Goal: Task Accomplishment & Management: Manage account settings

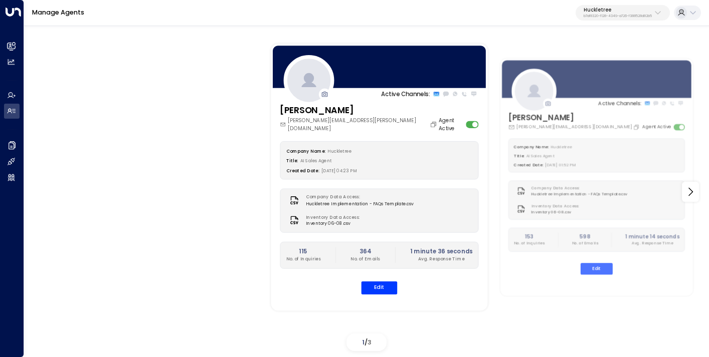
click at [374, 287] on button "Edit" at bounding box center [379, 287] width 36 height 13
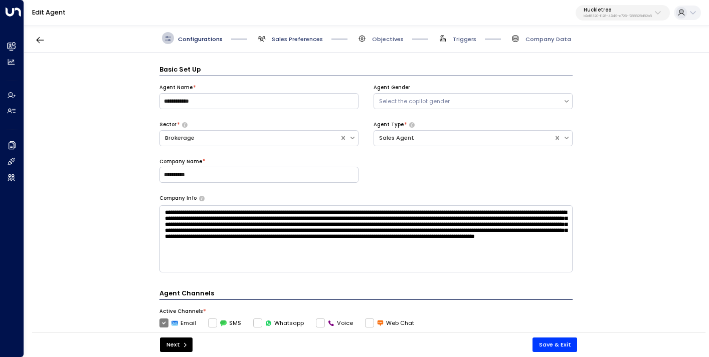
click at [298, 43] on span "Sales Preferences" at bounding box center [297, 39] width 51 height 8
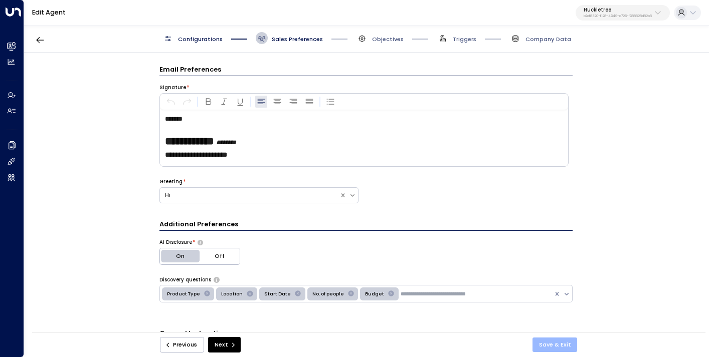
click at [557, 345] on button "Save & Exit" at bounding box center [554, 345] width 45 height 15
click at [622, 13] on div "**********" at bounding box center [354, 169] width 709 height 338
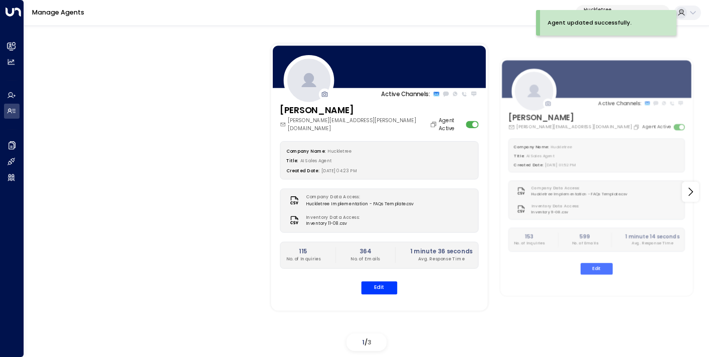
click at [620, 7] on button "Huckletree b7af8320-f128-4349-a726-f388528d82b5" at bounding box center [622, 13] width 94 height 16
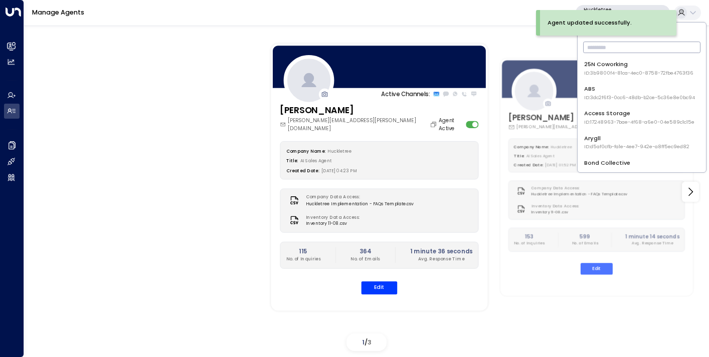
click at [611, 46] on input "text" at bounding box center [641, 47] width 117 height 17
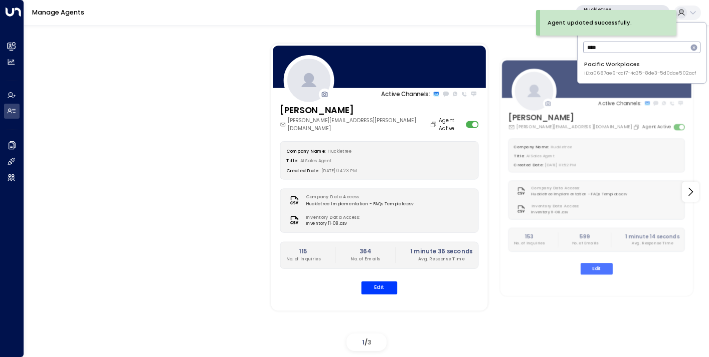
type input "****"
click at [611, 63] on div "Pacific Workplaces ID: a0687ae6-caf7-4c35-8de3-5d0dae502acf" at bounding box center [640, 68] width 112 height 17
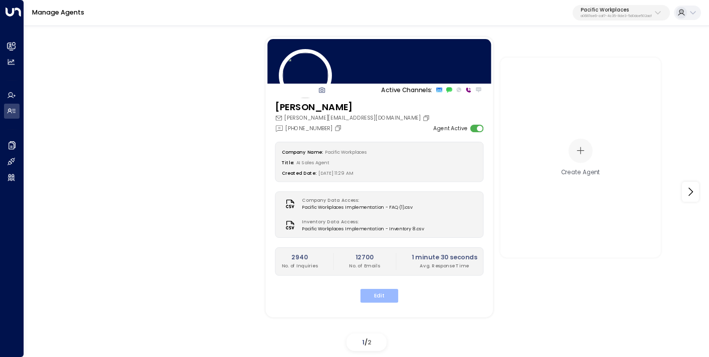
click at [384, 295] on button "Edit" at bounding box center [379, 296] width 38 height 14
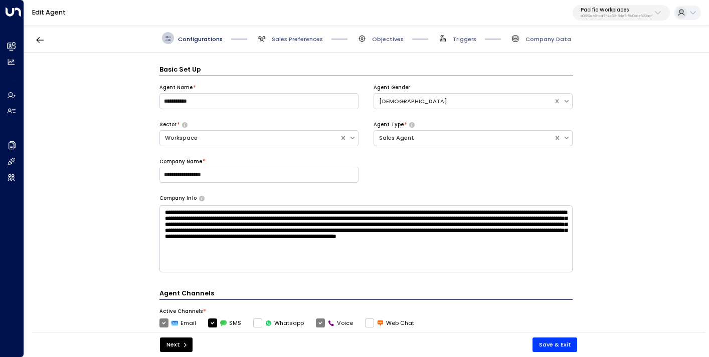
scroll to position [12, 0]
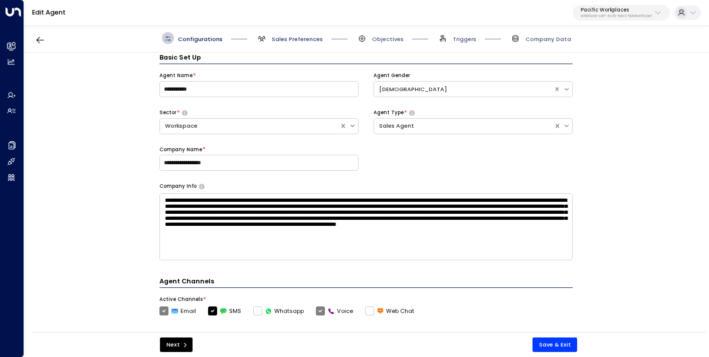
click at [296, 43] on span "Sales Preferences" at bounding box center [297, 39] width 51 height 8
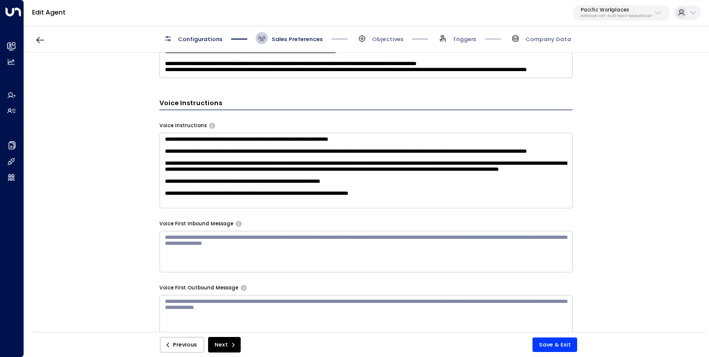
scroll to position [597, 0]
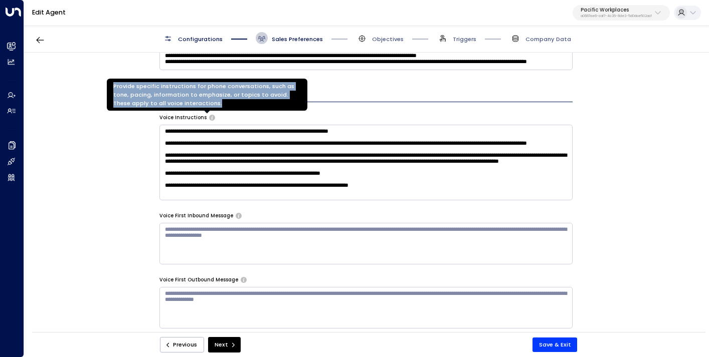
drag, startPoint x: 200, startPoint y: 104, endPoint x: 111, endPoint y: 89, distance: 90.5
click at [111, 89] on div "Provide specific instructions for phone conversations, such as tone, pacing, in…" at bounding box center [207, 95] width 201 height 32
copy div "Provide specific instructions for phone conversations, such as tone, pacing, in…"
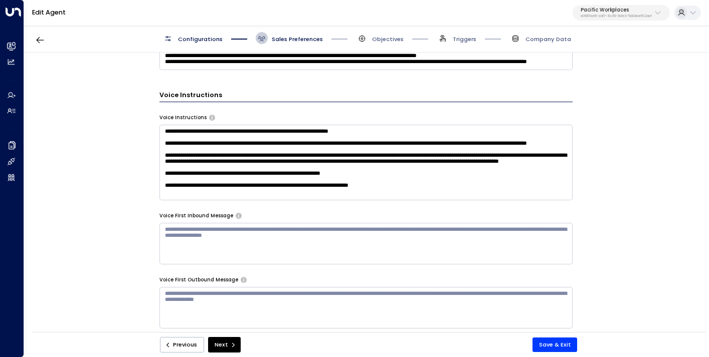
click at [234, 212] on div at bounding box center [238, 214] width 8 height 7
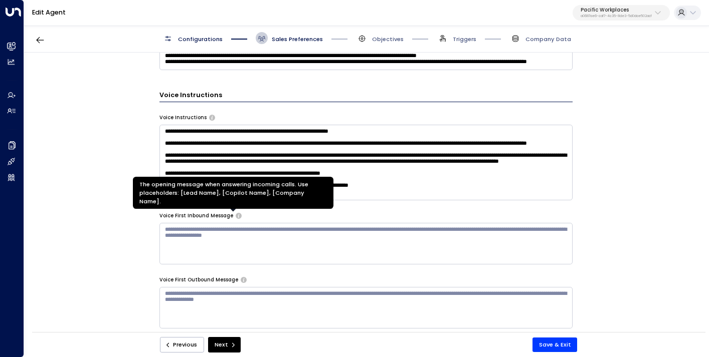
click at [236, 217] on icon "The opening message when answering incoming calls. Use placeholders: [Lead Name…" at bounding box center [239, 216] width 6 height 6
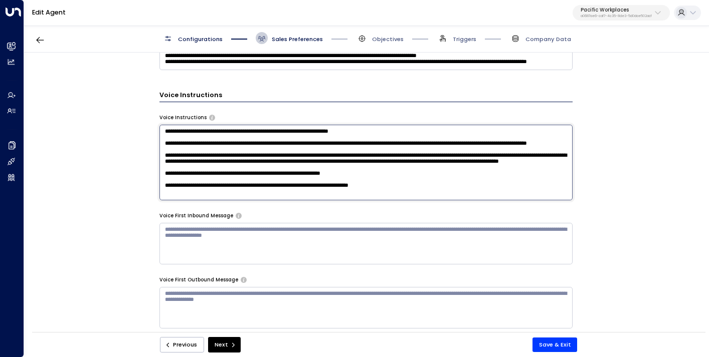
drag, startPoint x: 322, startPoint y: 198, endPoint x: 160, endPoint y: 209, distance: 162.3
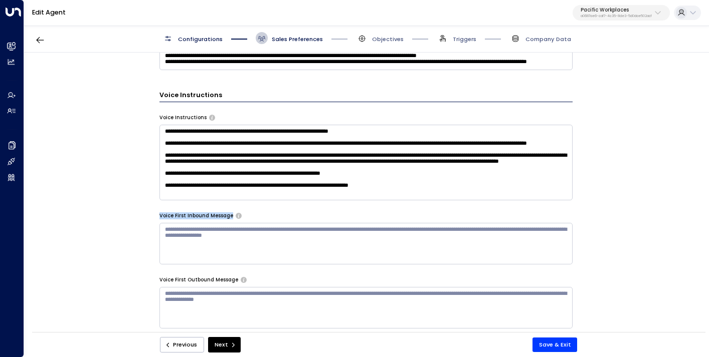
drag, startPoint x: 156, startPoint y: 212, endPoint x: 229, endPoint y: 218, distance: 72.9
click at [229, 218] on div "**********" at bounding box center [366, 195] width 684 height 285
copy label "Voice First Inbound Message"
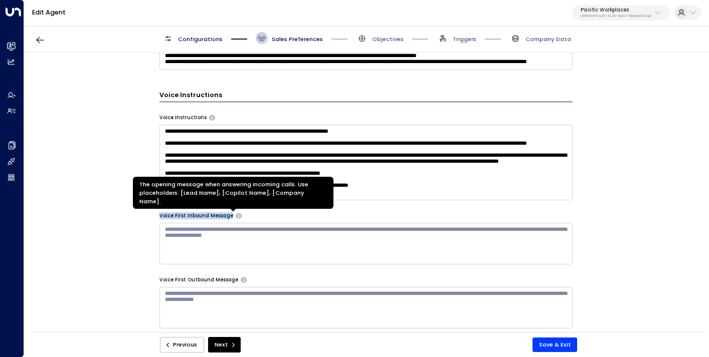
click at [236, 214] on icon "The opening message when answering incoming calls. Use placeholders: [Lead Name…" at bounding box center [239, 216] width 6 height 6
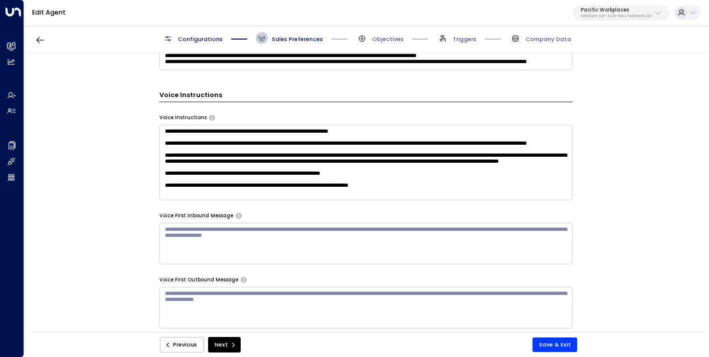
drag, startPoint x: 140, startPoint y: 190, endPoint x: 217, endPoint y: 191, distance: 76.7
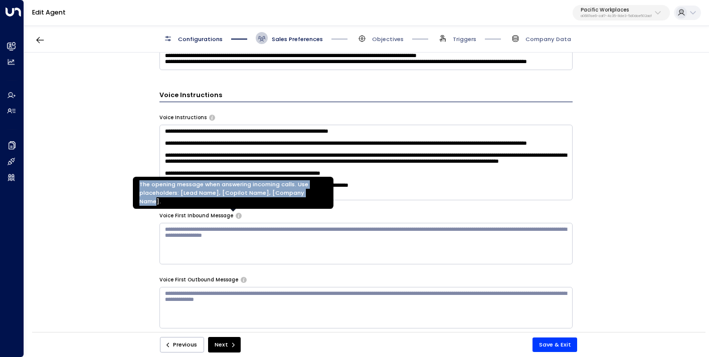
drag, startPoint x: 316, startPoint y: 200, endPoint x: 139, endPoint y: 192, distance: 176.6
click at [139, 192] on div "The opening message when answering incoming calls. Use placeholders: [Lead Name…" at bounding box center [233, 193] width 201 height 32
copy div "The opening message when answering incoming calls. Use placeholders: [Lead Name…"
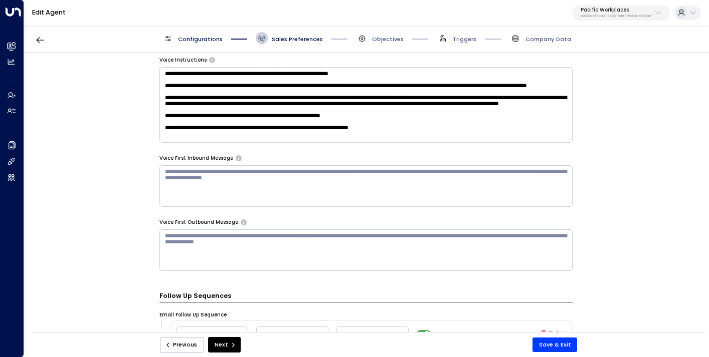
scroll to position [697, 0]
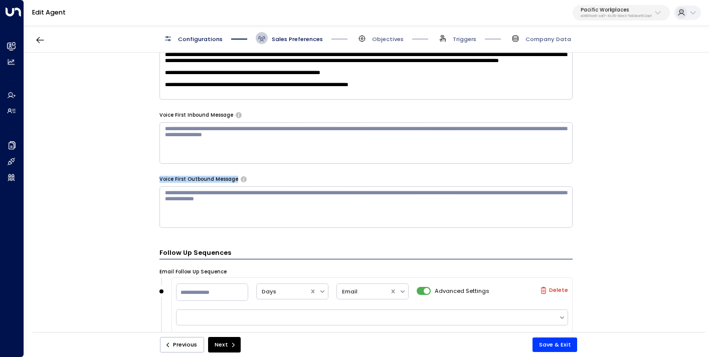
drag, startPoint x: 231, startPoint y: 177, endPoint x: 157, endPoint y: 177, distance: 73.7
click at [157, 177] on div "**********" at bounding box center [366, 195] width 684 height 285
copy label "Voice First Outbound Message"
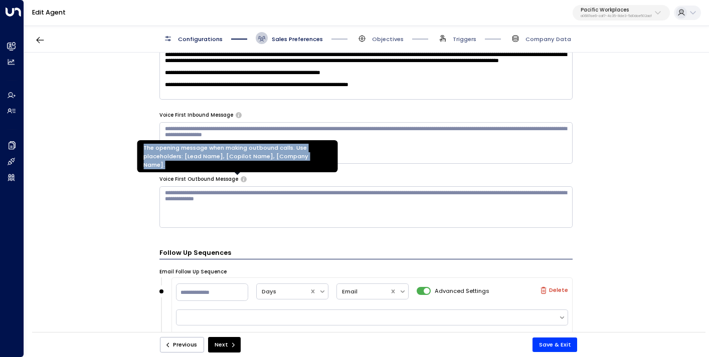
drag, startPoint x: 326, startPoint y: 163, endPoint x: 139, endPoint y: 159, distance: 187.5
click at [139, 159] on div "The opening message when making outbound calls. Use placeholders: [Lead Name], …" at bounding box center [237, 156] width 201 height 32
copy div "The opening message when making outbound calls. Use placeholders: [Lead Name], …"
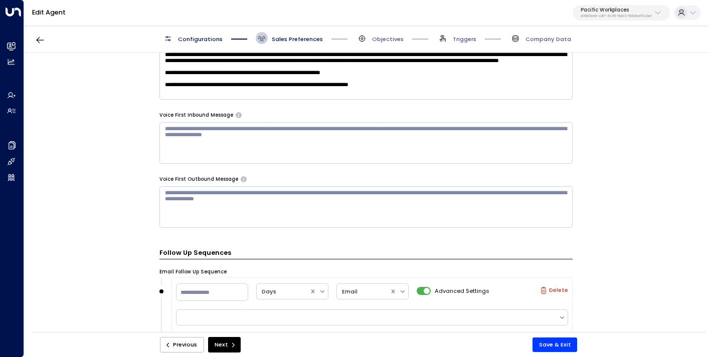
scroll to position [811, 0]
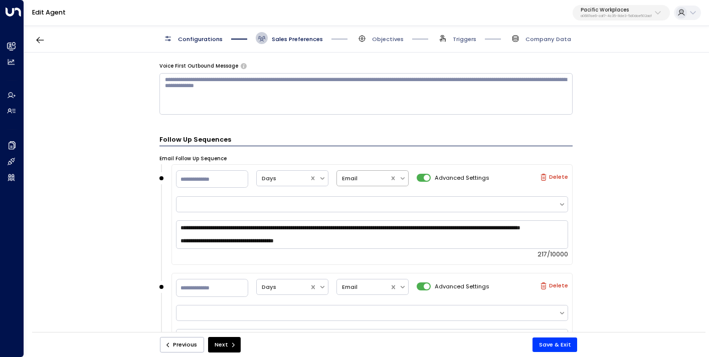
click at [403, 177] on icon at bounding box center [402, 178] width 7 height 7
click at [430, 137] on h3 "Follow Up Sequences" at bounding box center [365, 141] width 413 height 12
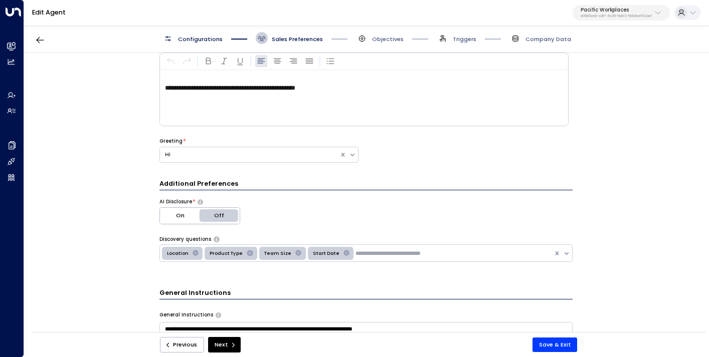
scroll to position [0, 0]
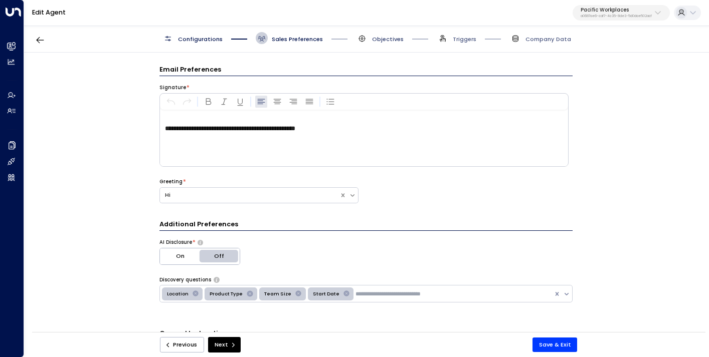
click at [390, 35] on span "Objectives" at bounding box center [388, 39] width 32 height 8
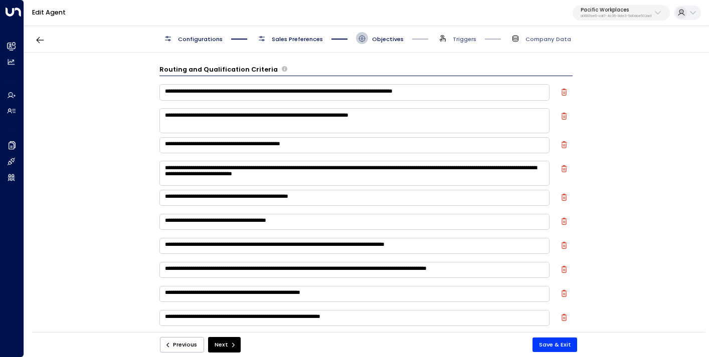
click at [307, 94] on textarea "**********" at bounding box center [354, 92] width 390 height 16
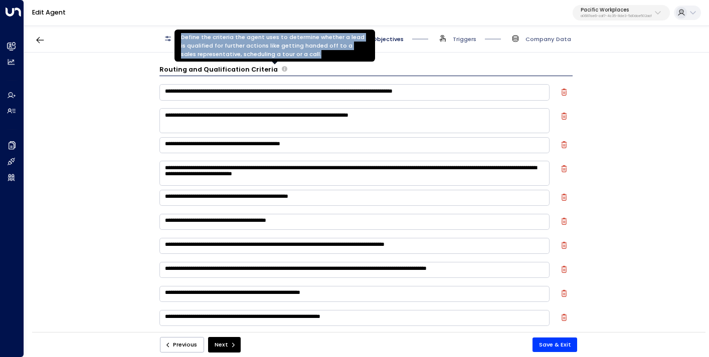
drag, startPoint x: 304, startPoint y: 54, endPoint x: 179, endPoint y: 40, distance: 125.1
click at [179, 40] on div "Define the criteria the agent uses to determine whether a lead is qualified for…" at bounding box center [274, 46] width 201 height 32
copy div "Define the criteria the agent uses to determine whether a lead is qualified for…"
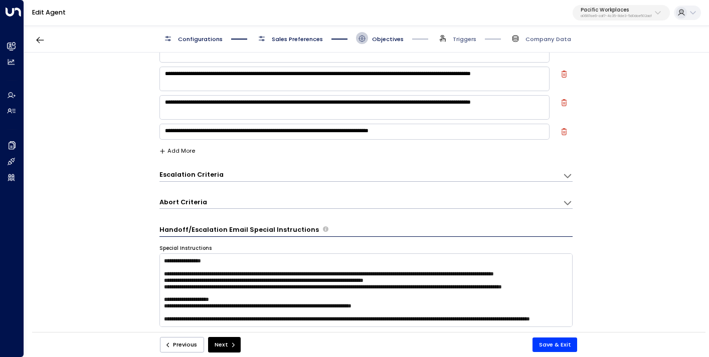
scroll to position [588, 0]
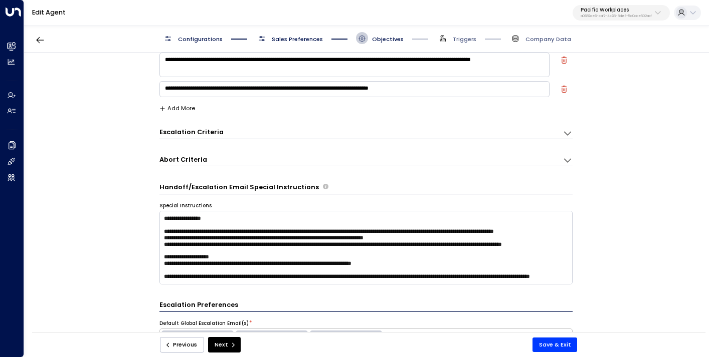
click at [314, 132] on div "Escalation Criteria Reset" at bounding box center [356, 132] width 395 height 9
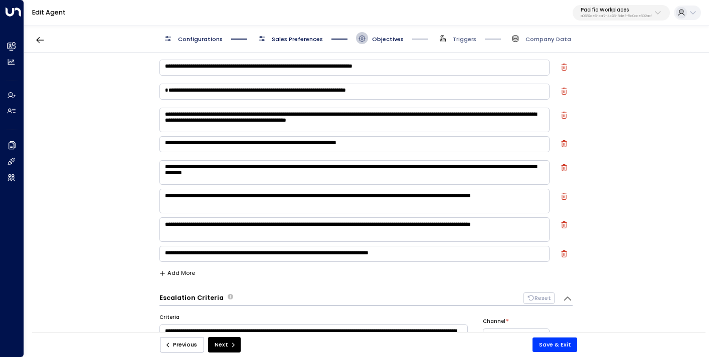
scroll to position [653, 0]
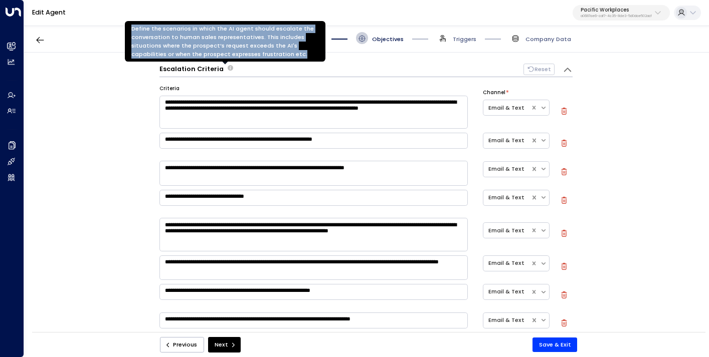
drag, startPoint x: 303, startPoint y: 55, endPoint x: 131, endPoint y: 31, distance: 174.0
click at [131, 31] on div "Define the scenarios in which the AI agent should escalate the conversation to …" at bounding box center [225, 41] width 201 height 41
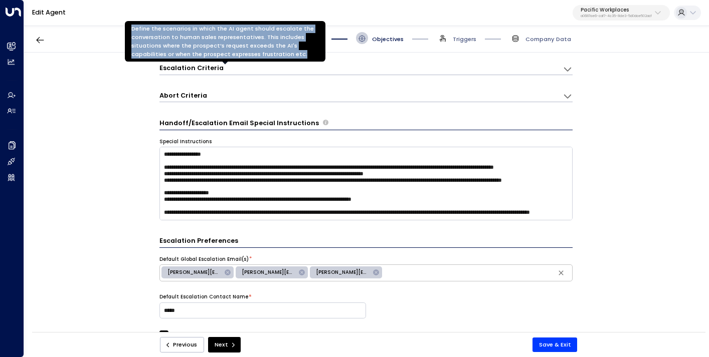
copy div "Define the scenarios in which the AI agent should escalate the conversation to …"
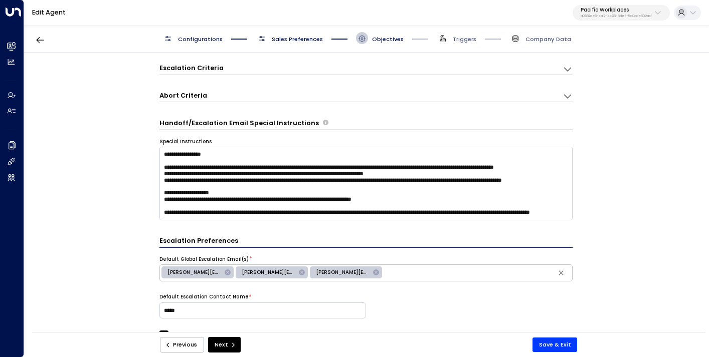
click at [140, 258] on div "**********" at bounding box center [366, 195] width 684 height 285
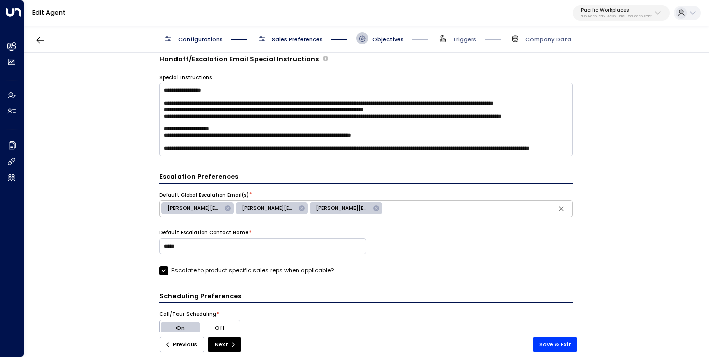
scroll to position [666, 0]
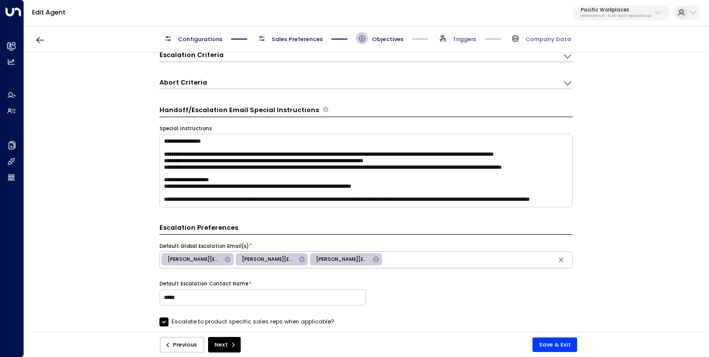
click at [465, 43] on span "Triggers" at bounding box center [465, 39] width 24 height 8
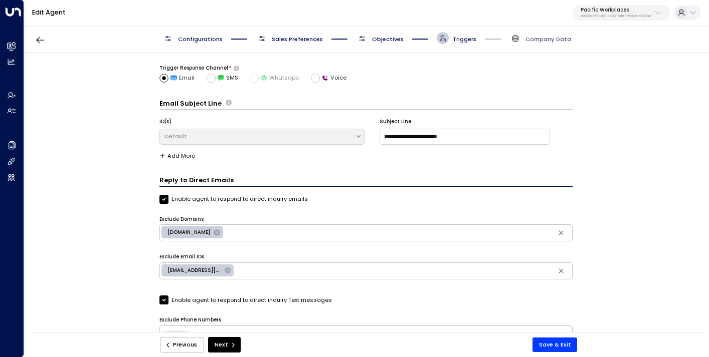
scroll to position [82, 0]
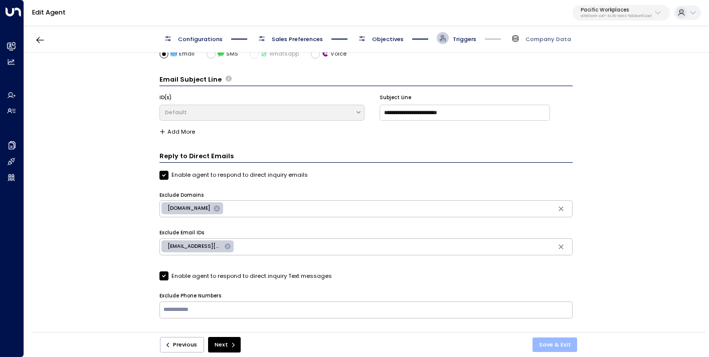
click at [551, 342] on button "Save & Exit" at bounding box center [554, 345] width 45 height 15
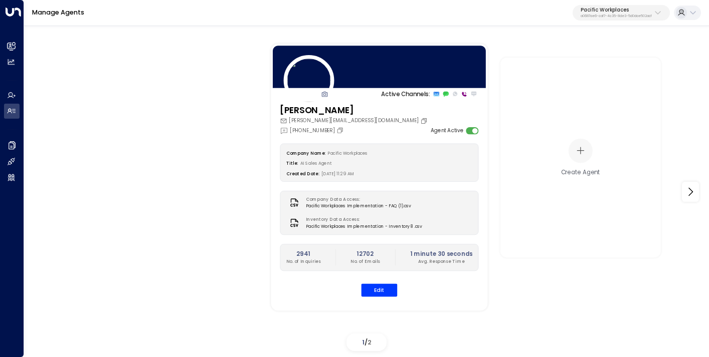
click at [618, 5] on button "Pacific Workplaces a0687ae6-caf7-4c35-8de3-5d0dae502acf" at bounding box center [620, 13] width 97 height 16
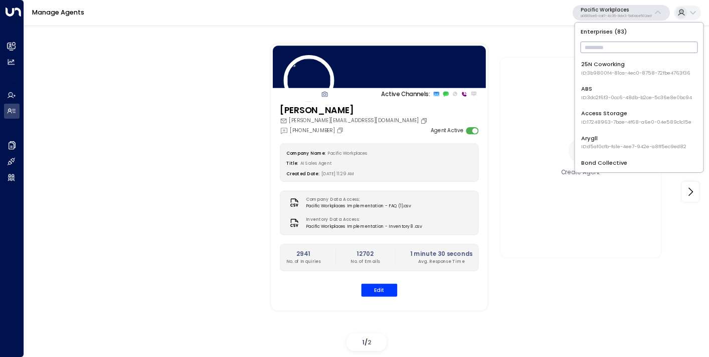
click at [601, 43] on input "text" at bounding box center [638, 47] width 117 height 17
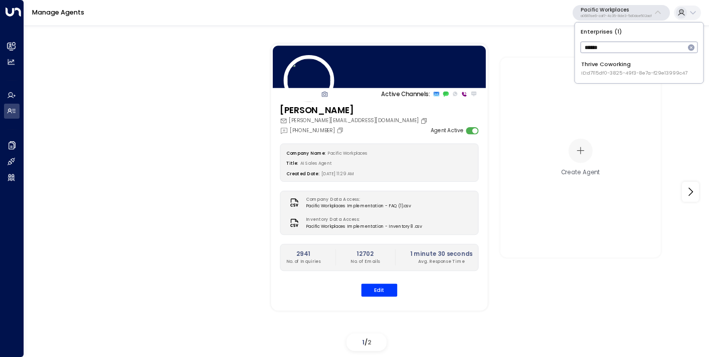
type input "******"
click at [611, 68] on div "Thrive Coworking ID: d7115df0-3825-49f3-8e7a-f29e13999c47" at bounding box center [634, 68] width 106 height 17
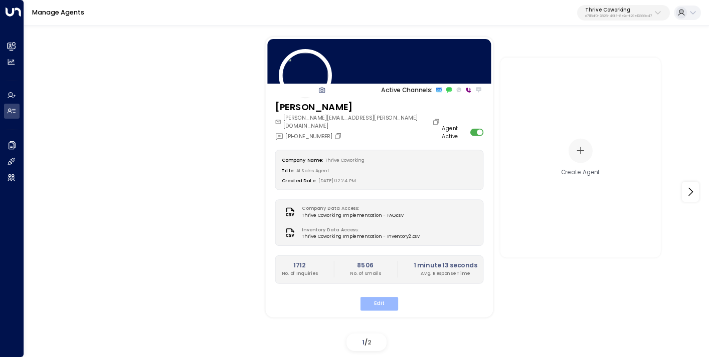
click at [372, 299] on button "Edit" at bounding box center [379, 304] width 38 height 14
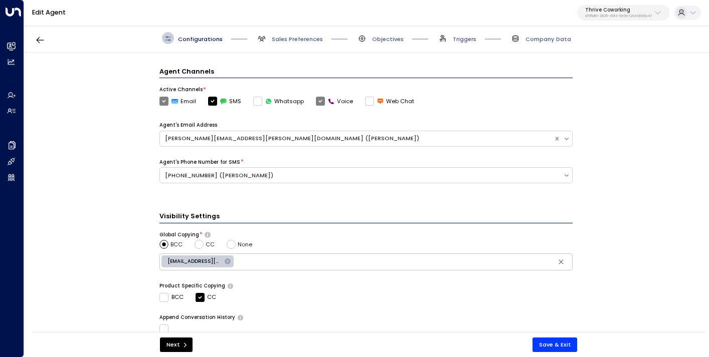
scroll to position [292, 0]
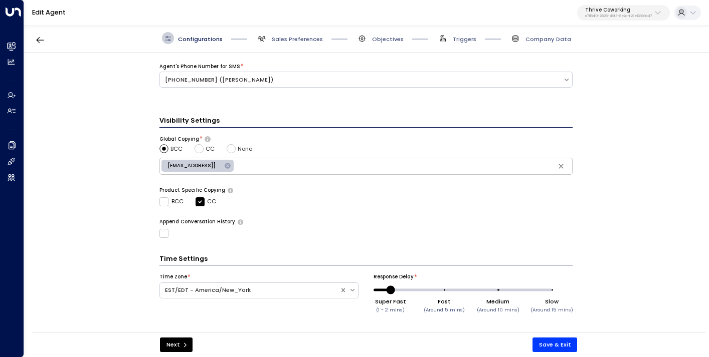
click at [290, 43] on span "Sales Preferences" at bounding box center [289, 38] width 67 height 12
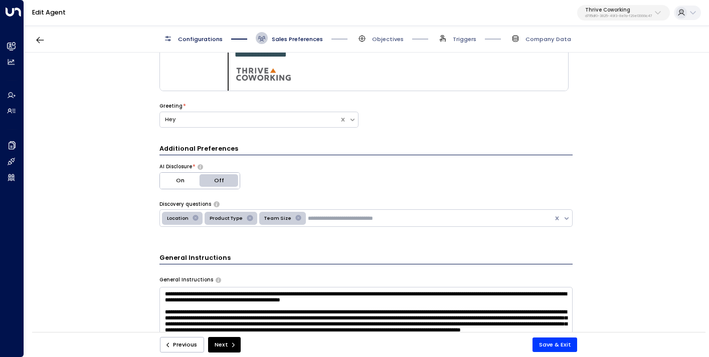
scroll to position [221, 0]
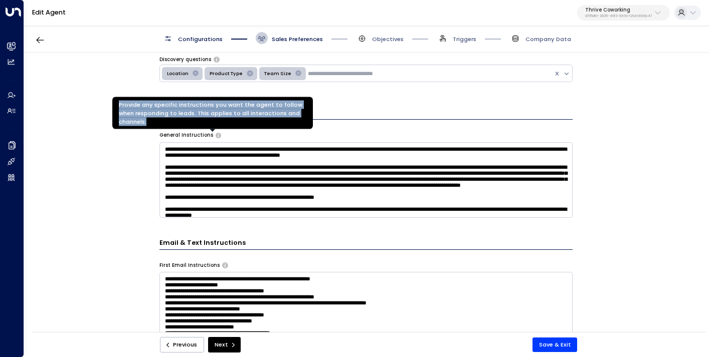
drag, startPoint x: 188, startPoint y: 122, endPoint x: 118, endPoint y: 107, distance: 71.3
click at [118, 107] on div "Provide any specific instructions you want the agent to follow when responding …" at bounding box center [212, 113] width 201 height 32
copy div "Provide any specific instructions you want the agent to follow when responding …"
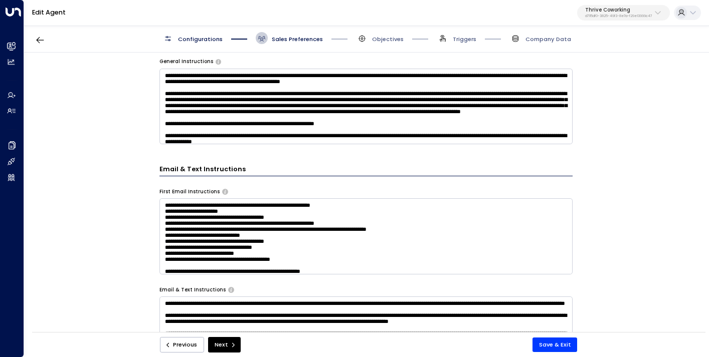
scroll to position [327, 0]
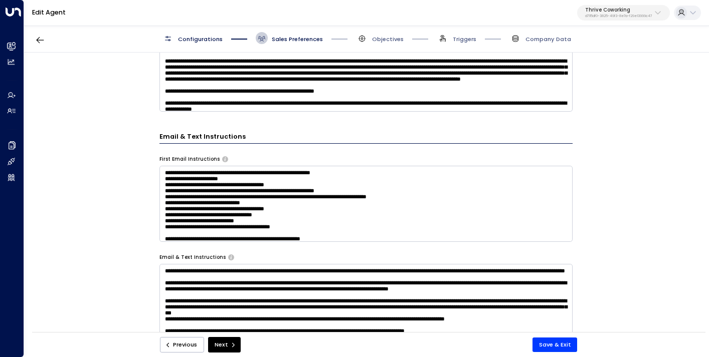
click at [214, 138] on h3 "Email & Text Instructions" at bounding box center [365, 138] width 413 height 12
copy h3 "Email & Text Instructions"
click at [197, 162] on div "First Email Instructions * ​" at bounding box center [365, 199] width 413 height 86
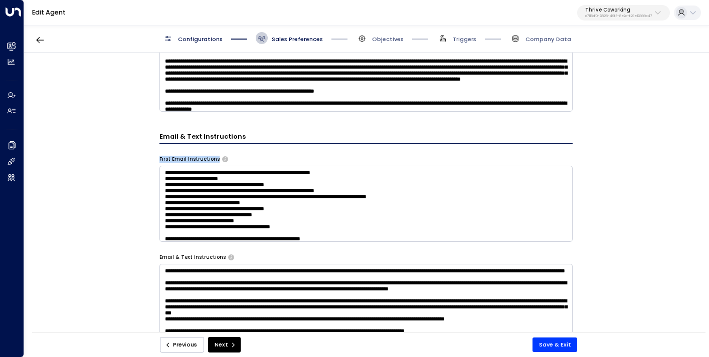
drag, startPoint x: 213, startPoint y: 156, endPoint x: 155, endPoint y: 158, distance: 57.2
click at [155, 158] on div "**********" at bounding box center [366, 195] width 684 height 285
copy div "First Email Instructions"
drag, startPoint x: 268, startPoint y: 144, endPoint x: 144, endPoint y: 137, distance: 124.5
click at [136, 190] on div "**********" at bounding box center [366, 195] width 684 height 285
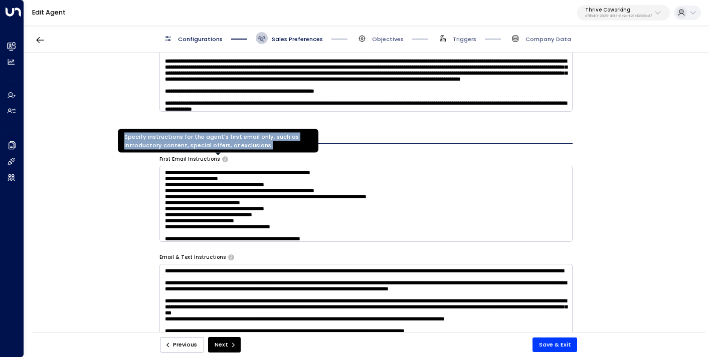
drag, startPoint x: 265, startPoint y: 142, endPoint x: 125, endPoint y: 137, distance: 140.4
click at [125, 137] on div "Specify instructions for the agent's first email only, such as introductory con…" at bounding box center [218, 141] width 201 height 24
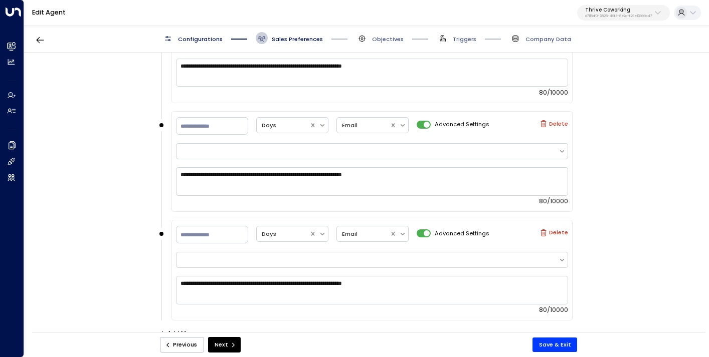
scroll to position [1238, 0]
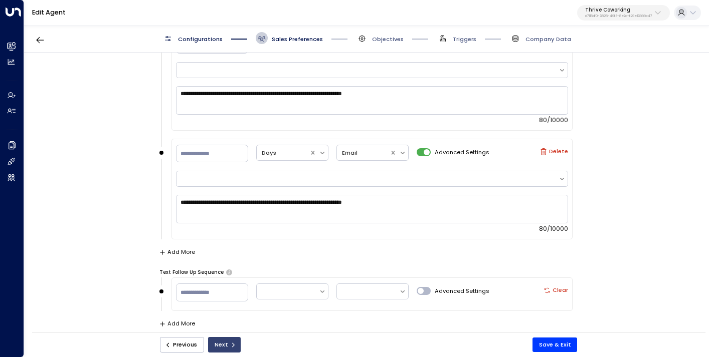
click at [224, 348] on button "Next" at bounding box center [224, 345] width 33 height 16
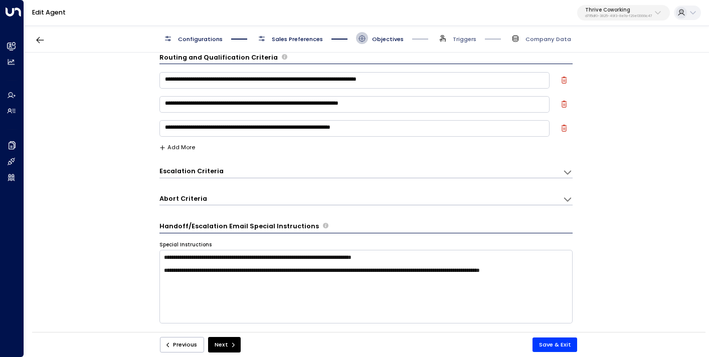
scroll to position [0, 0]
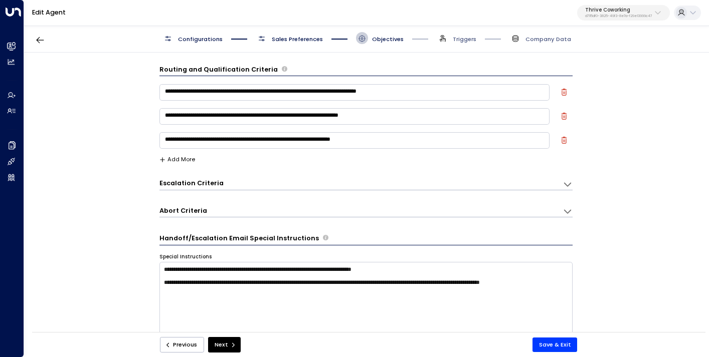
click at [260, 68] on h3 "Routing and Qualification Criteria" at bounding box center [218, 70] width 118 height 10
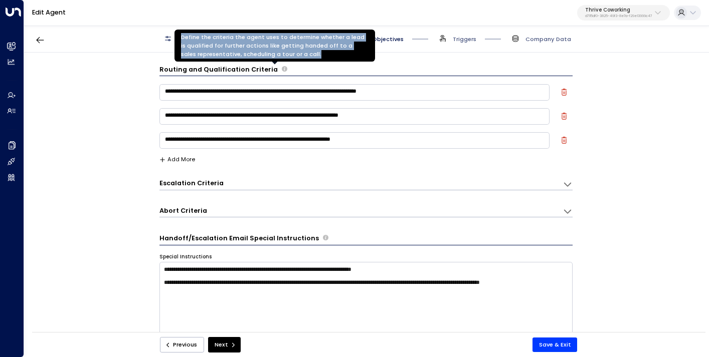
drag, startPoint x: 304, startPoint y: 54, endPoint x: 182, endPoint y: 37, distance: 122.6
click at [182, 37] on div "Define the criteria the agent uses to determine whether a lead is qualified for…" at bounding box center [274, 46] width 201 height 32
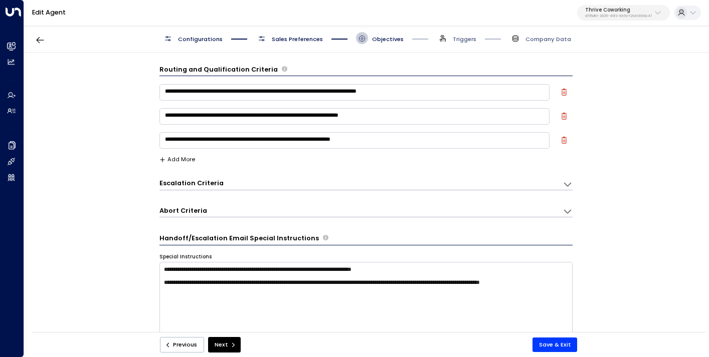
click at [227, 237] on h3 "Handoff/Escalation Email Special Instructions" at bounding box center [238, 239] width 159 height 10
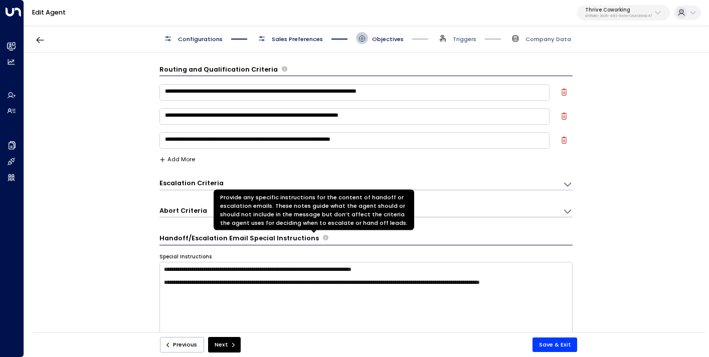
click at [312, 222] on div "Provide any specific instructions for the content of handoff or escalation emai…" at bounding box center [314, 210] width 201 height 41
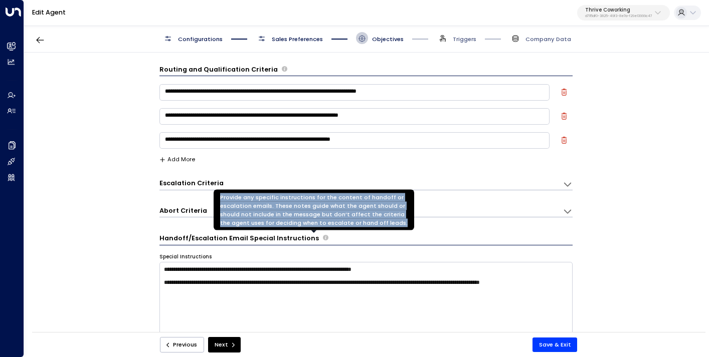
click at [312, 222] on div "Provide any specific instructions for the content of handoff or escalation emai…" at bounding box center [314, 210] width 201 height 41
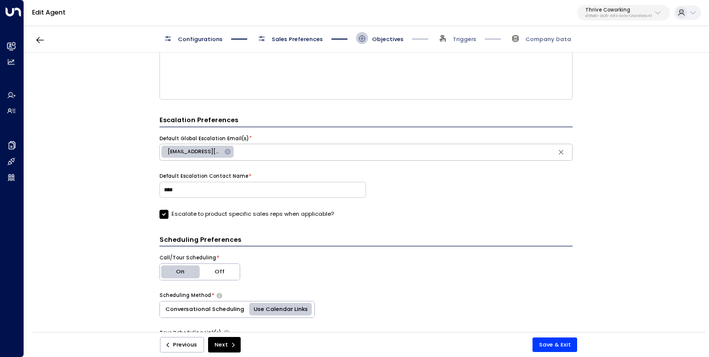
scroll to position [429, 0]
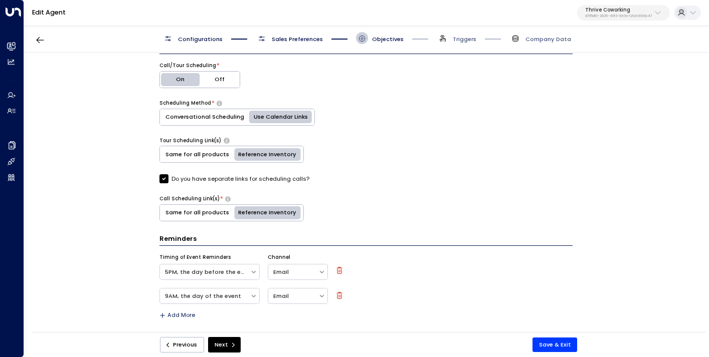
click at [451, 42] on span "Triggers" at bounding box center [457, 38] width 40 height 12
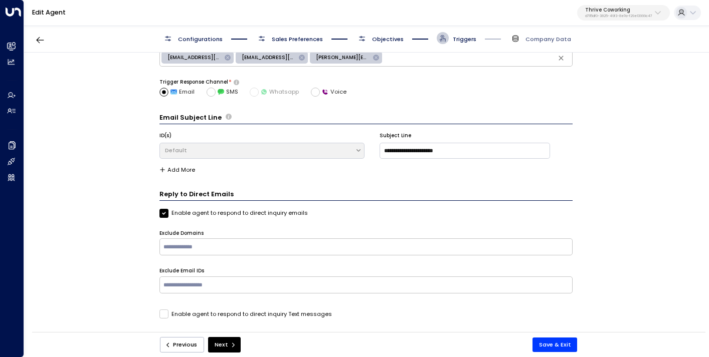
scroll to position [0, 0]
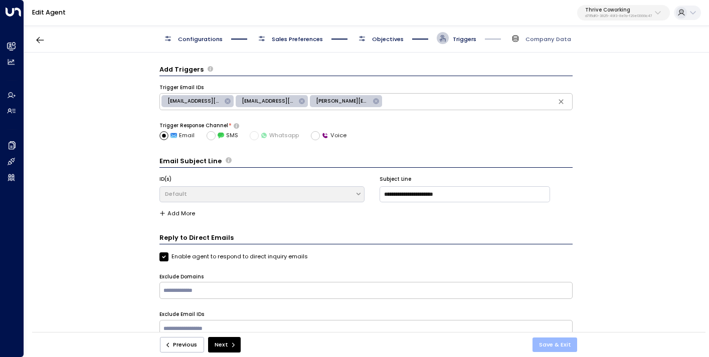
click at [560, 342] on button "Save & Exit" at bounding box center [554, 345] width 45 height 15
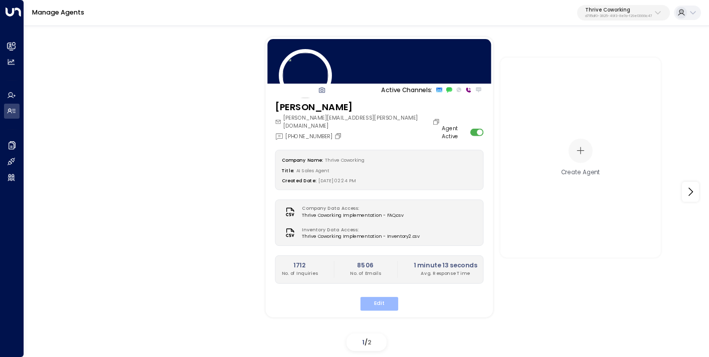
click at [371, 300] on button "Edit" at bounding box center [379, 304] width 38 height 14
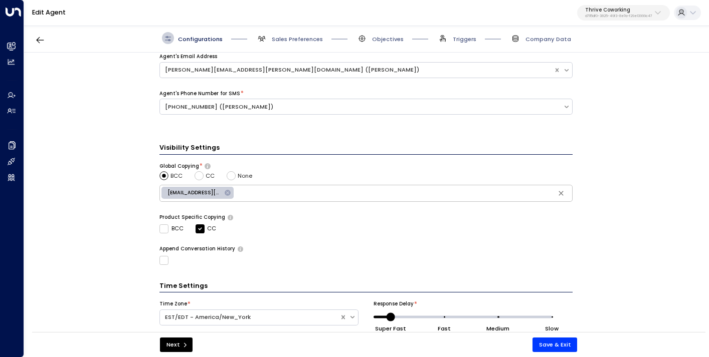
scroll to position [292, 0]
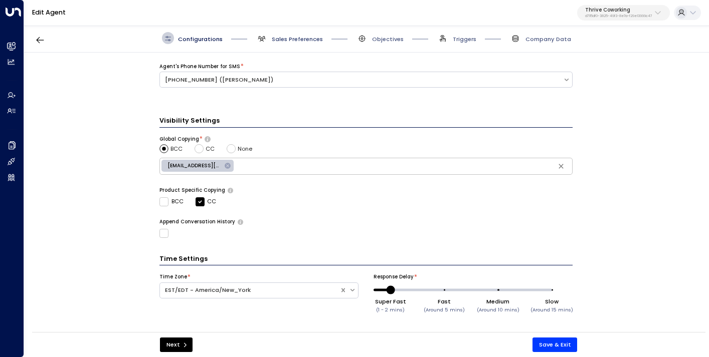
click at [288, 39] on span "Sales Preferences" at bounding box center [297, 39] width 51 height 8
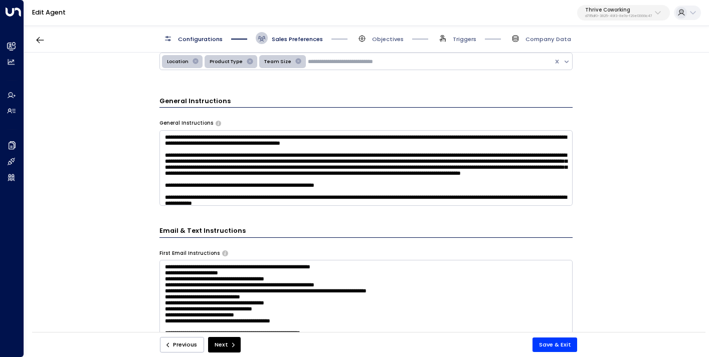
scroll to position [230, 0]
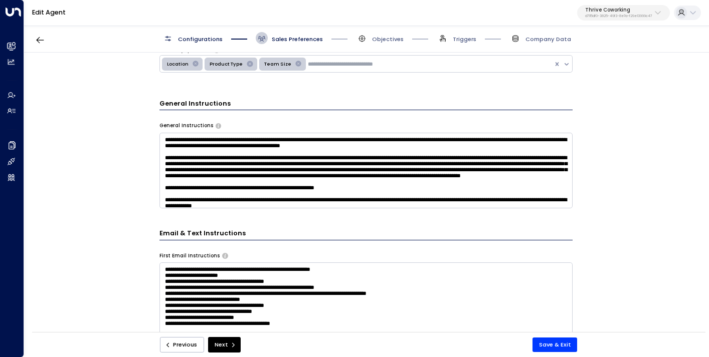
click at [92, 259] on div "**********" at bounding box center [366, 195] width 684 height 285
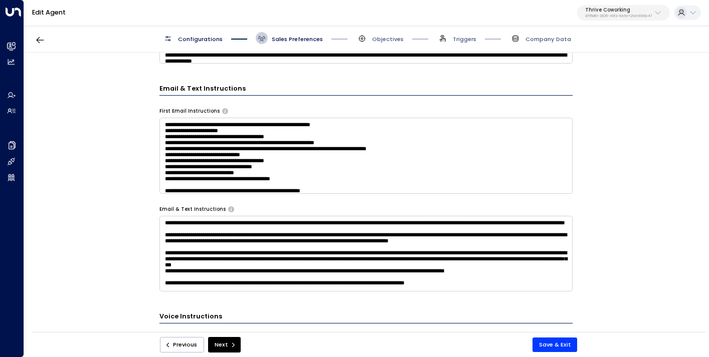
scroll to position [379, 0]
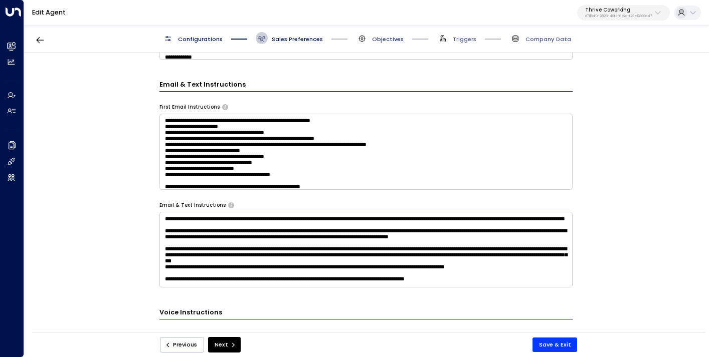
click at [380, 42] on span "Objectives" at bounding box center [388, 39] width 32 height 8
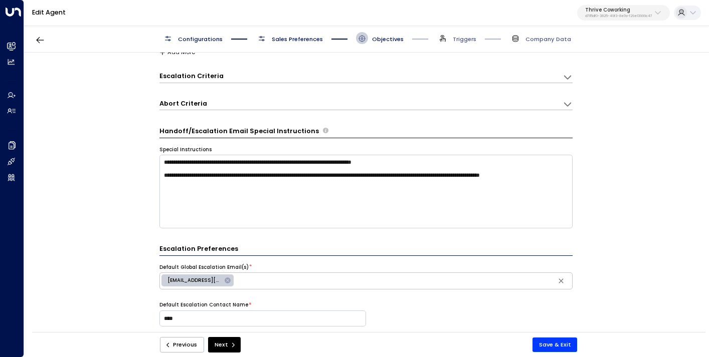
scroll to position [37, 0]
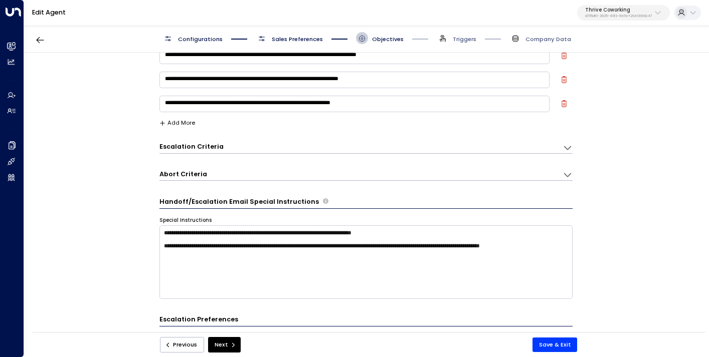
click at [297, 149] on div "Escalation Criteria Reset" at bounding box center [356, 146] width 395 height 9
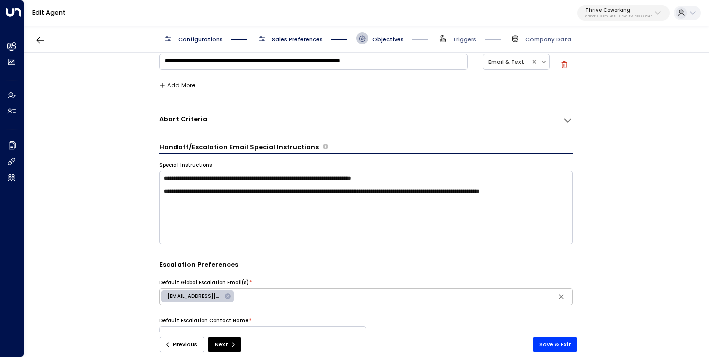
scroll to position [375, 0]
click at [131, 250] on div "**********" at bounding box center [366, 195] width 684 height 285
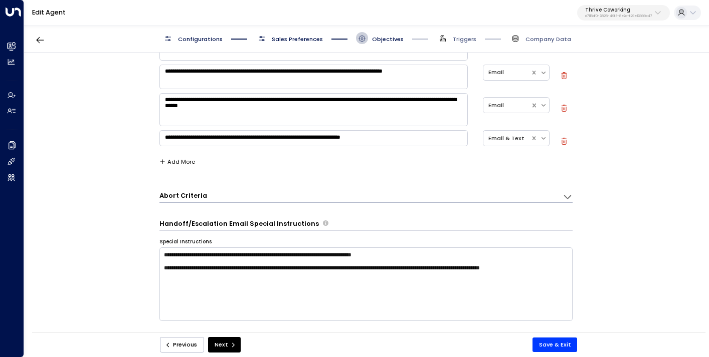
click at [294, 40] on span "Sales Preferences" at bounding box center [297, 39] width 51 height 8
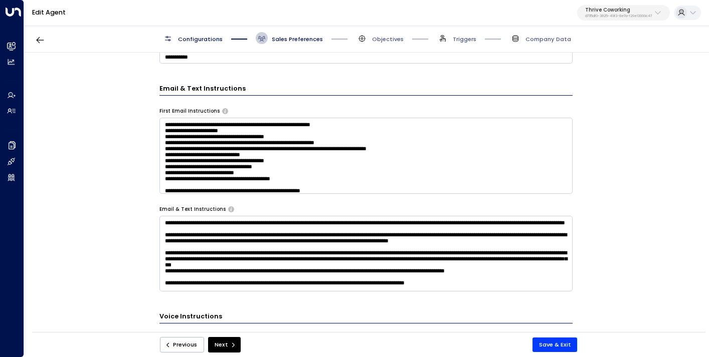
scroll to position [374, 0]
click at [558, 347] on button "Save & Exit" at bounding box center [554, 345] width 45 height 15
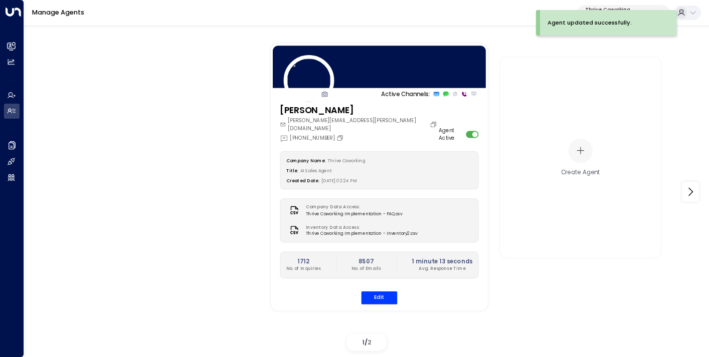
click at [623, 8] on p "Thrive Coworking" at bounding box center [618, 10] width 67 height 6
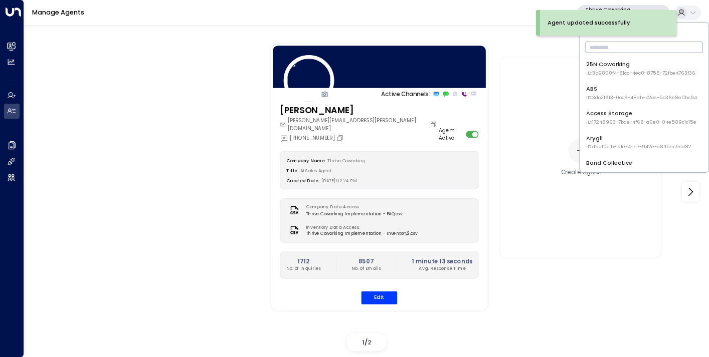
click at [617, 44] on input "text" at bounding box center [643, 47] width 117 height 17
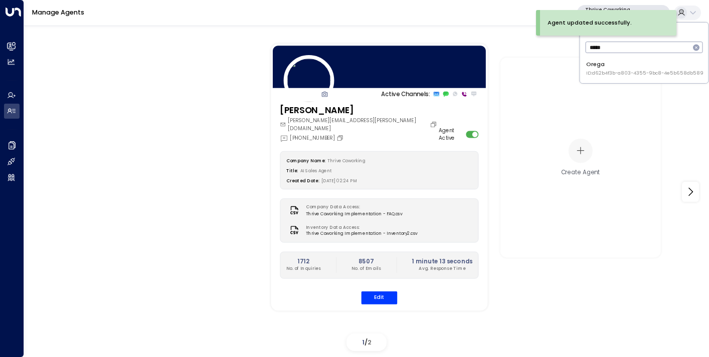
type input "*****"
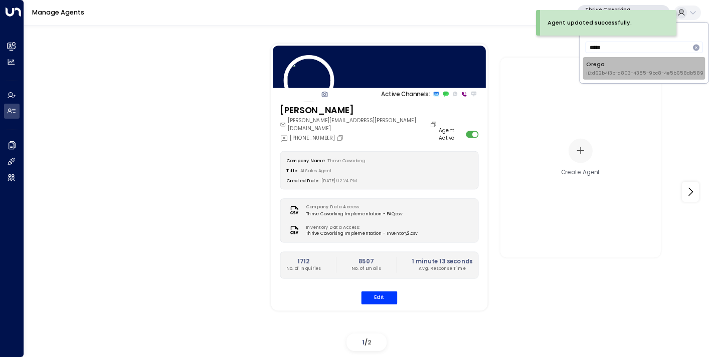
click at [615, 60] on li "Orega ID: d62b4f3b-a803-4355-9bc8-4e5b658db589" at bounding box center [644, 68] width 122 height 23
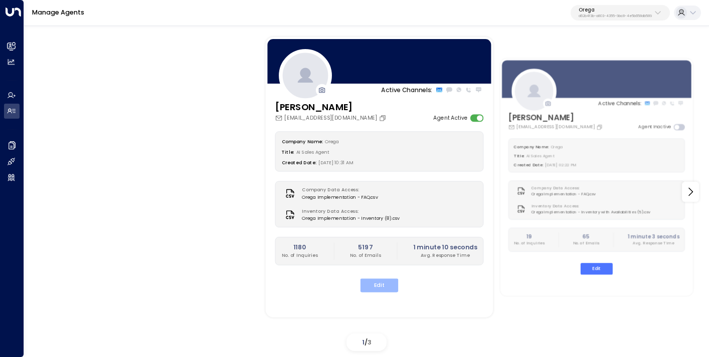
click at [372, 282] on button "Edit" at bounding box center [379, 286] width 38 height 14
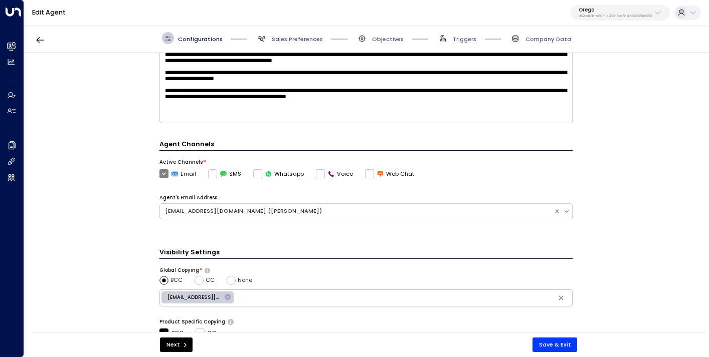
scroll to position [193, 0]
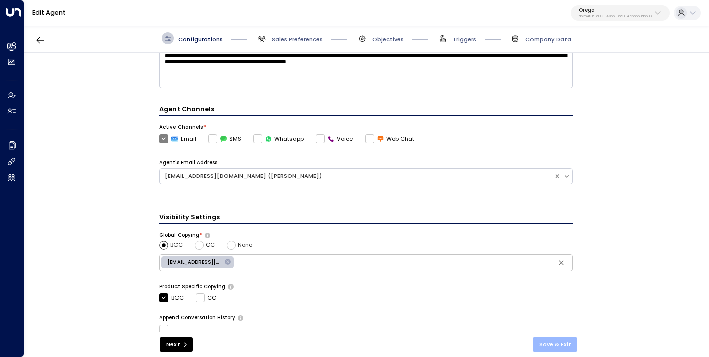
click at [552, 345] on button "Save & Exit" at bounding box center [554, 345] width 45 height 15
